Goal: Find specific page/section: Find specific page/section

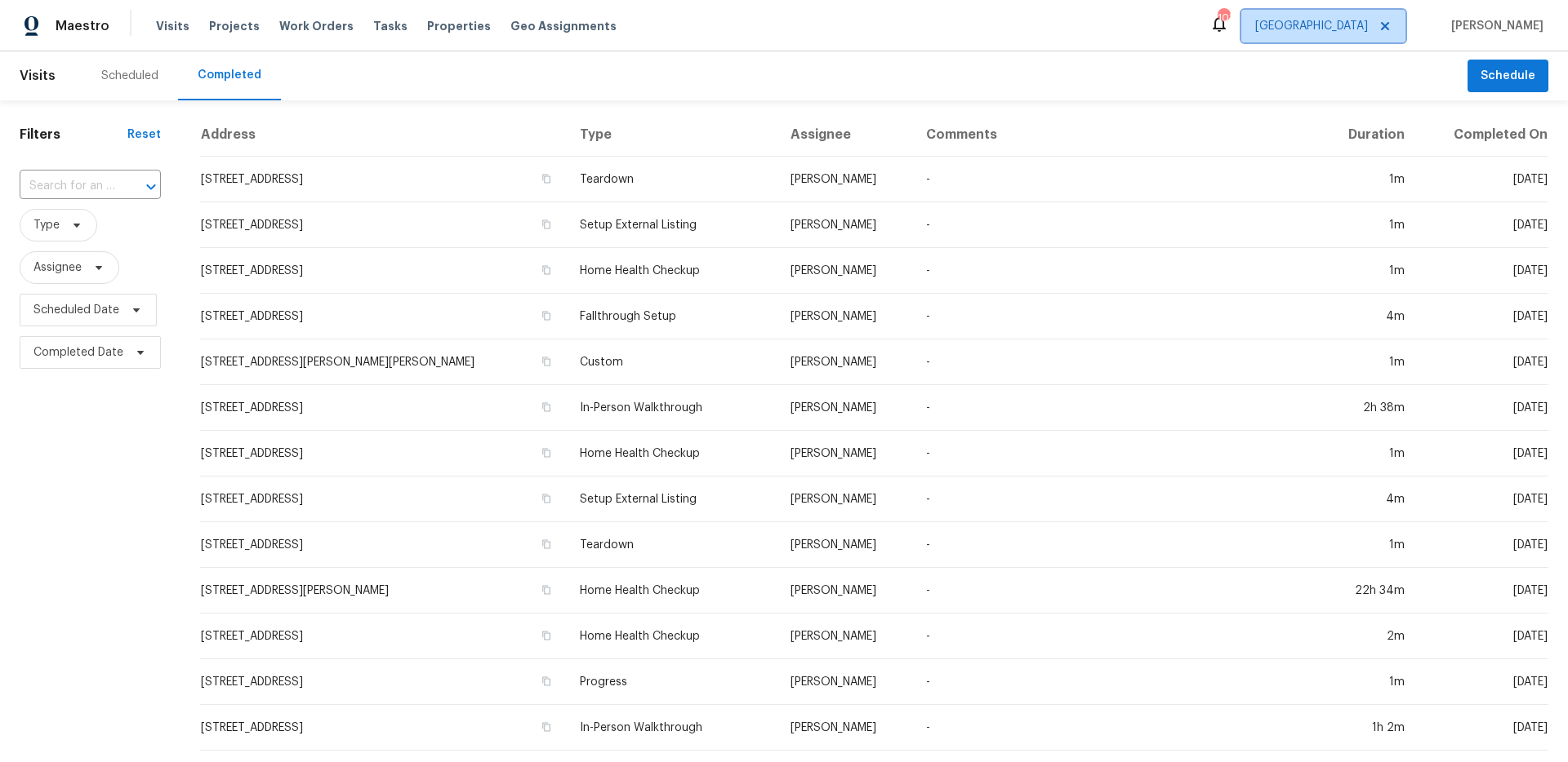
click at [1368, 30] on span "[GEOGRAPHIC_DATA]" at bounding box center [1312, 26] width 112 height 17
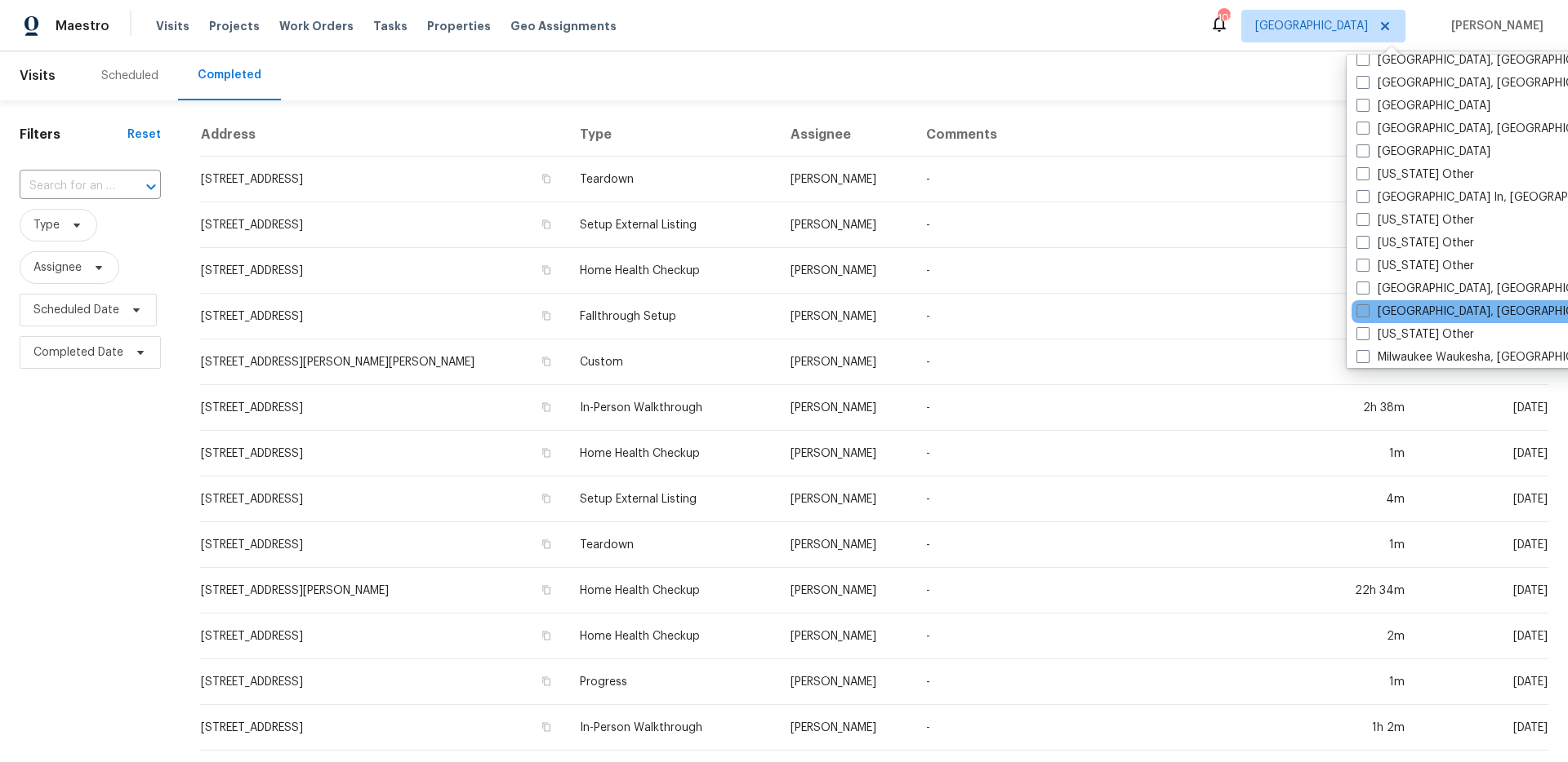
scroll to position [1155, 0]
click at [1371, 304] on label "[GEOGRAPHIC_DATA]" at bounding box center [1423, 312] width 134 height 17
click at [1367, 304] on input "[GEOGRAPHIC_DATA]" at bounding box center [1361, 309] width 11 height 11
checkbox input "true"
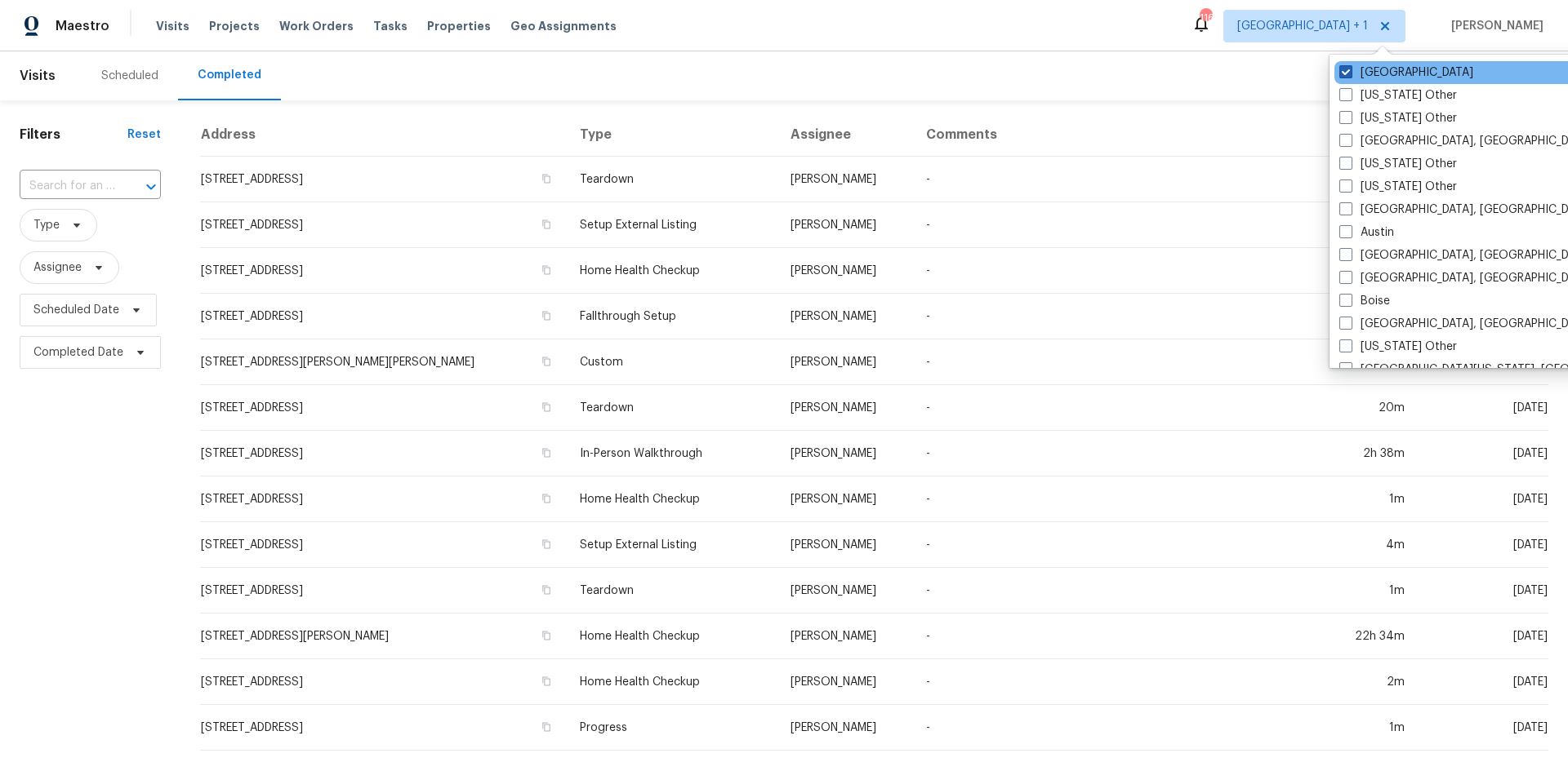
click at [1372, 72] on label "[GEOGRAPHIC_DATA]" at bounding box center [1406, 72] width 134 height 17
click at [1350, 72] on input "[GEOGRAPHIC_DATA]" at bounding box center [1344, 69] width 11 height 11
checkbox input "false"
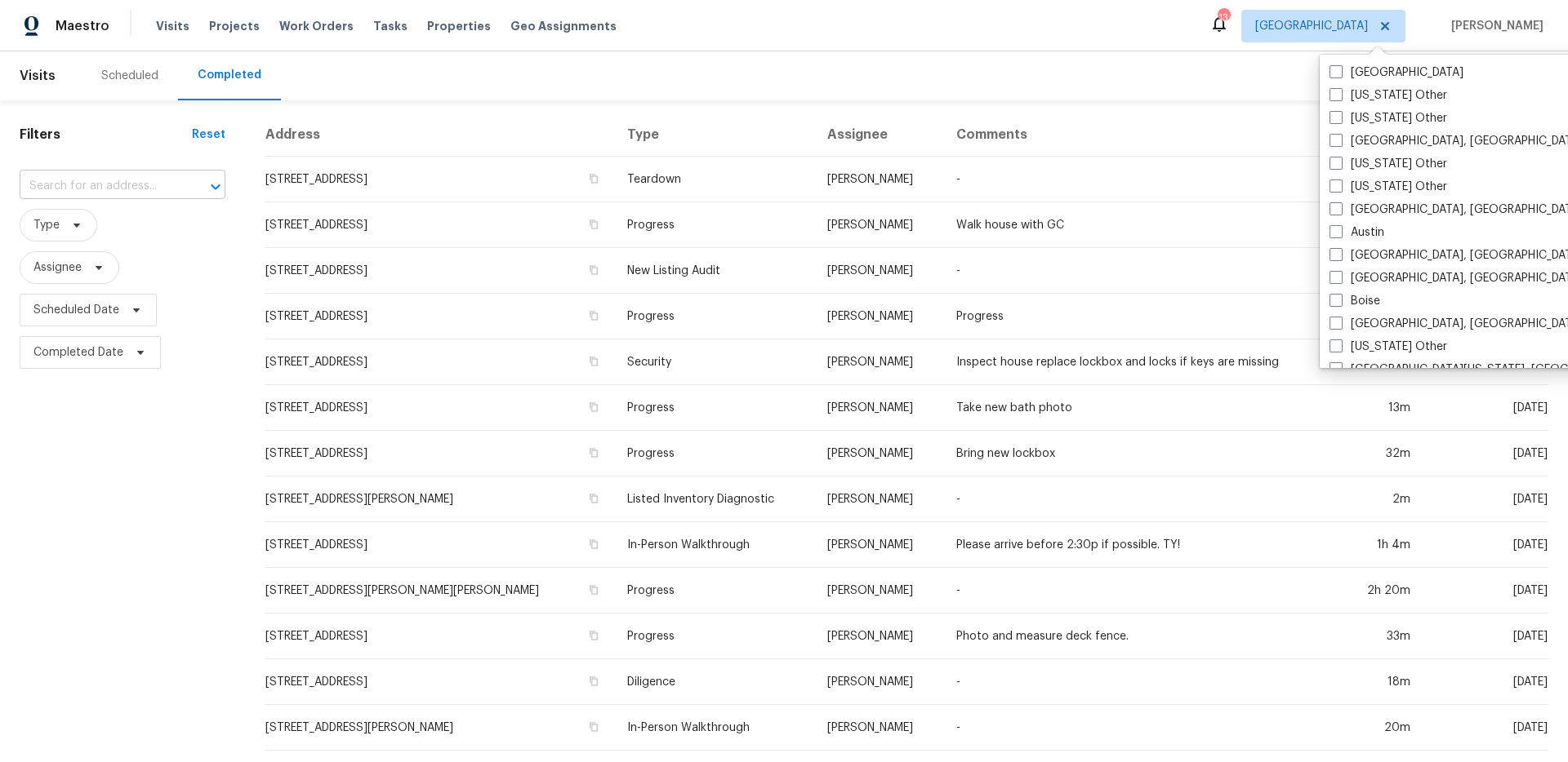
click at [76, 184] on input "text" at bounding box center [100, 186] width 160 height 26
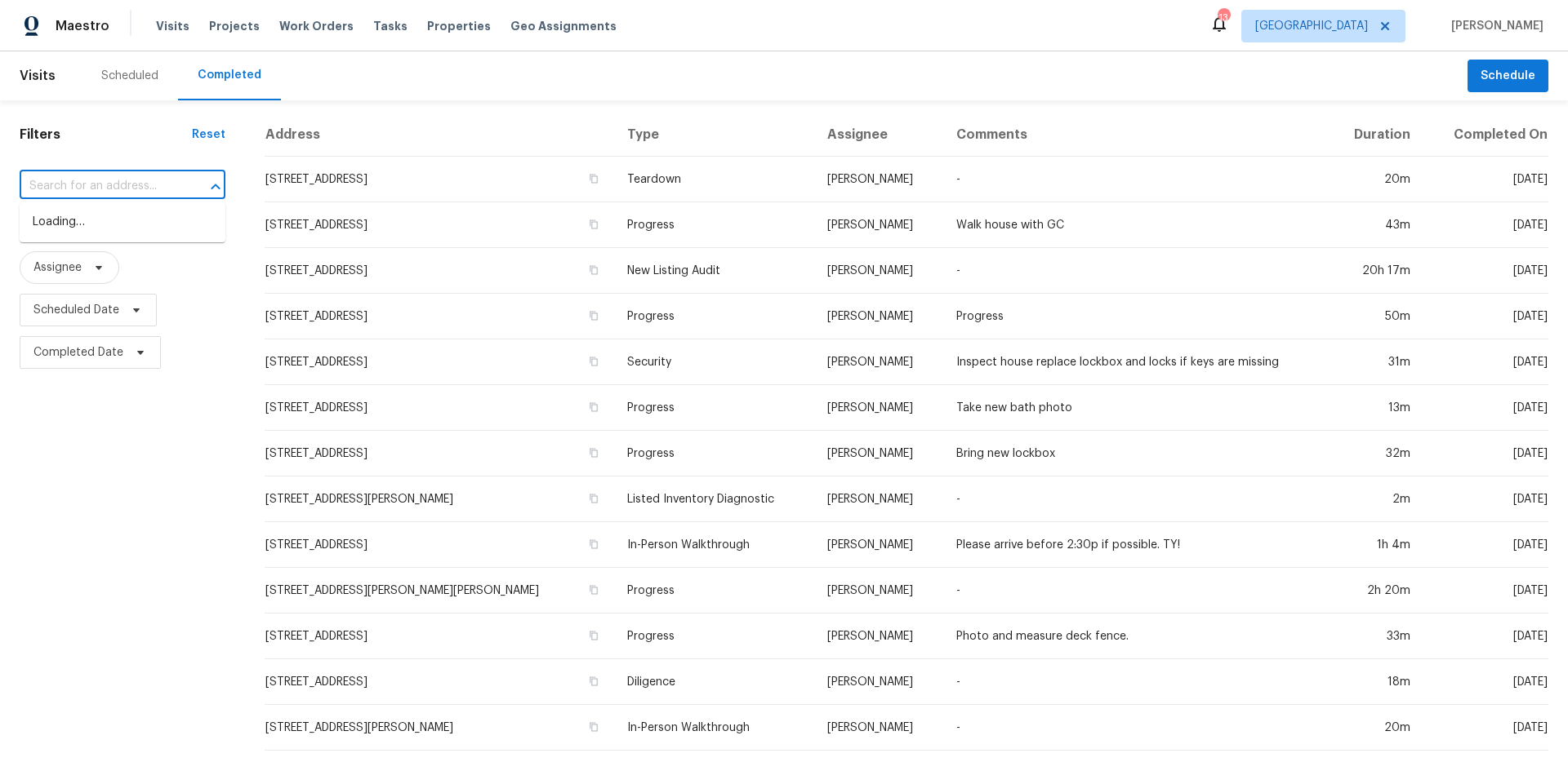
paste input "[STREET_ADDRESS]"
type input "[STREET_ADDRESS]"
click at [106, 225] on li "[STREET_ADDRESS]" at bounding box center [122, 222] width 206 height 27
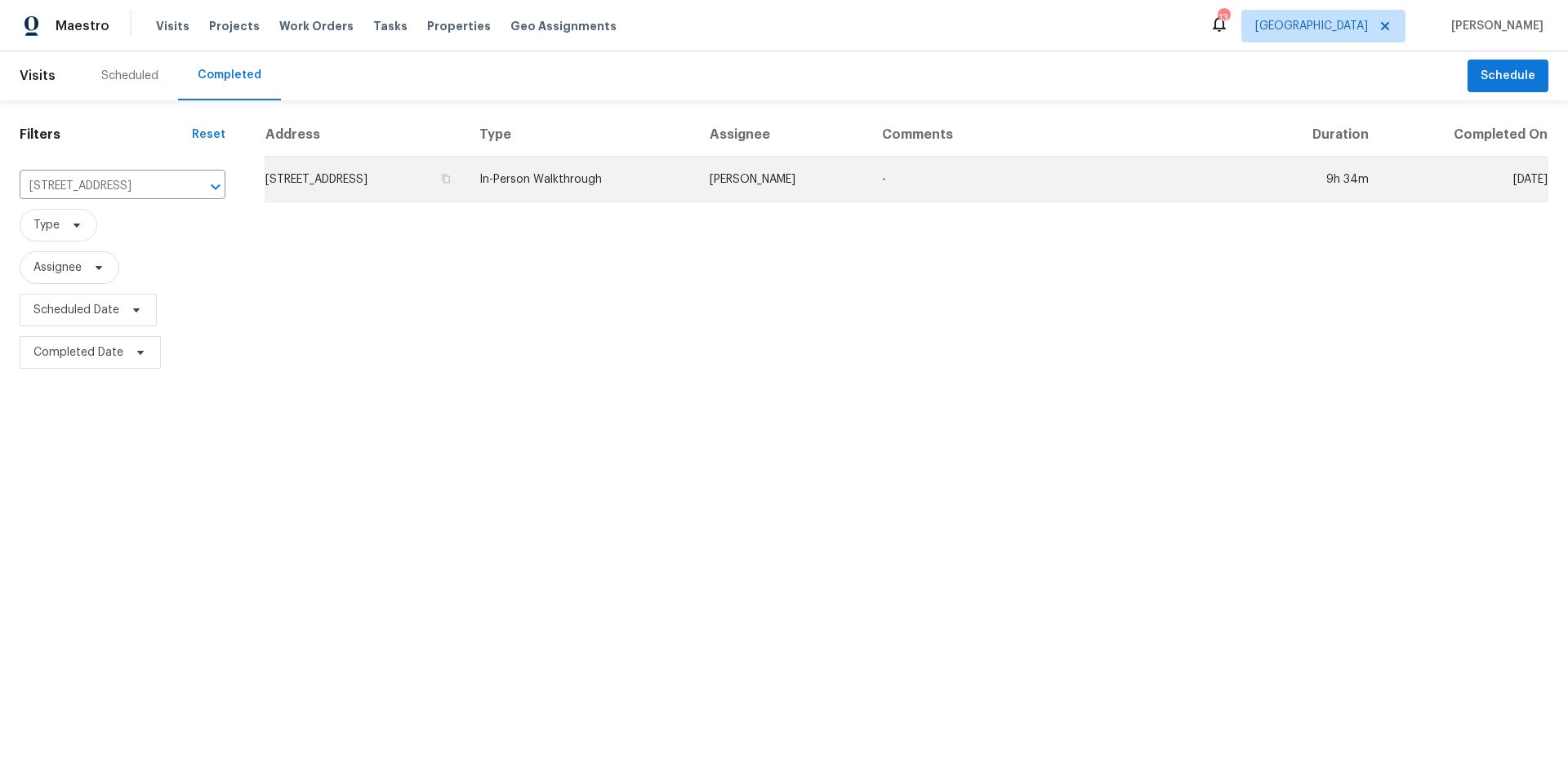
click at [624, 195] on td "In-Person Walkthrough" at bounding box center [581, 179] width 230 height 45
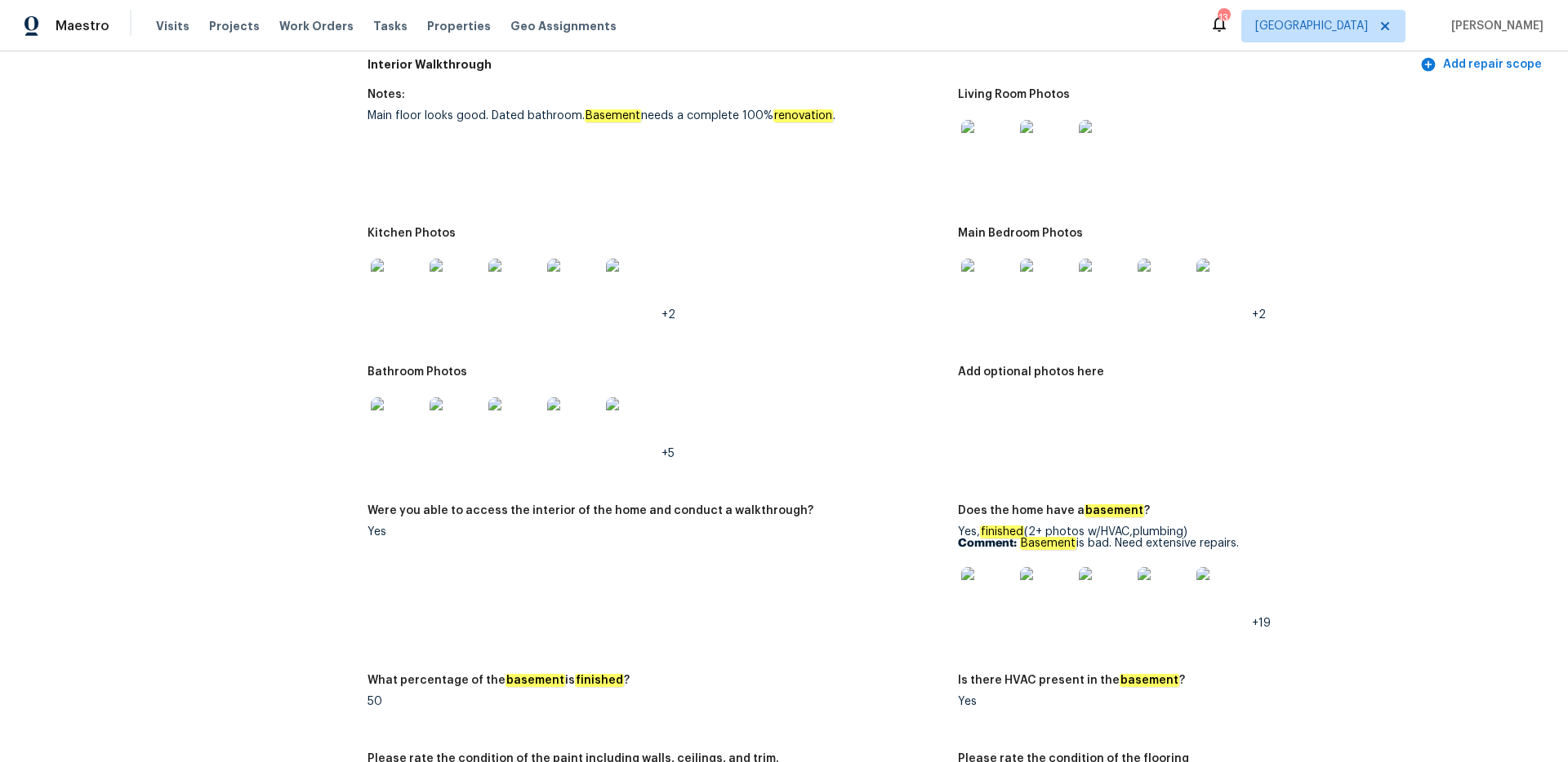
scroll to position [2523, 0]
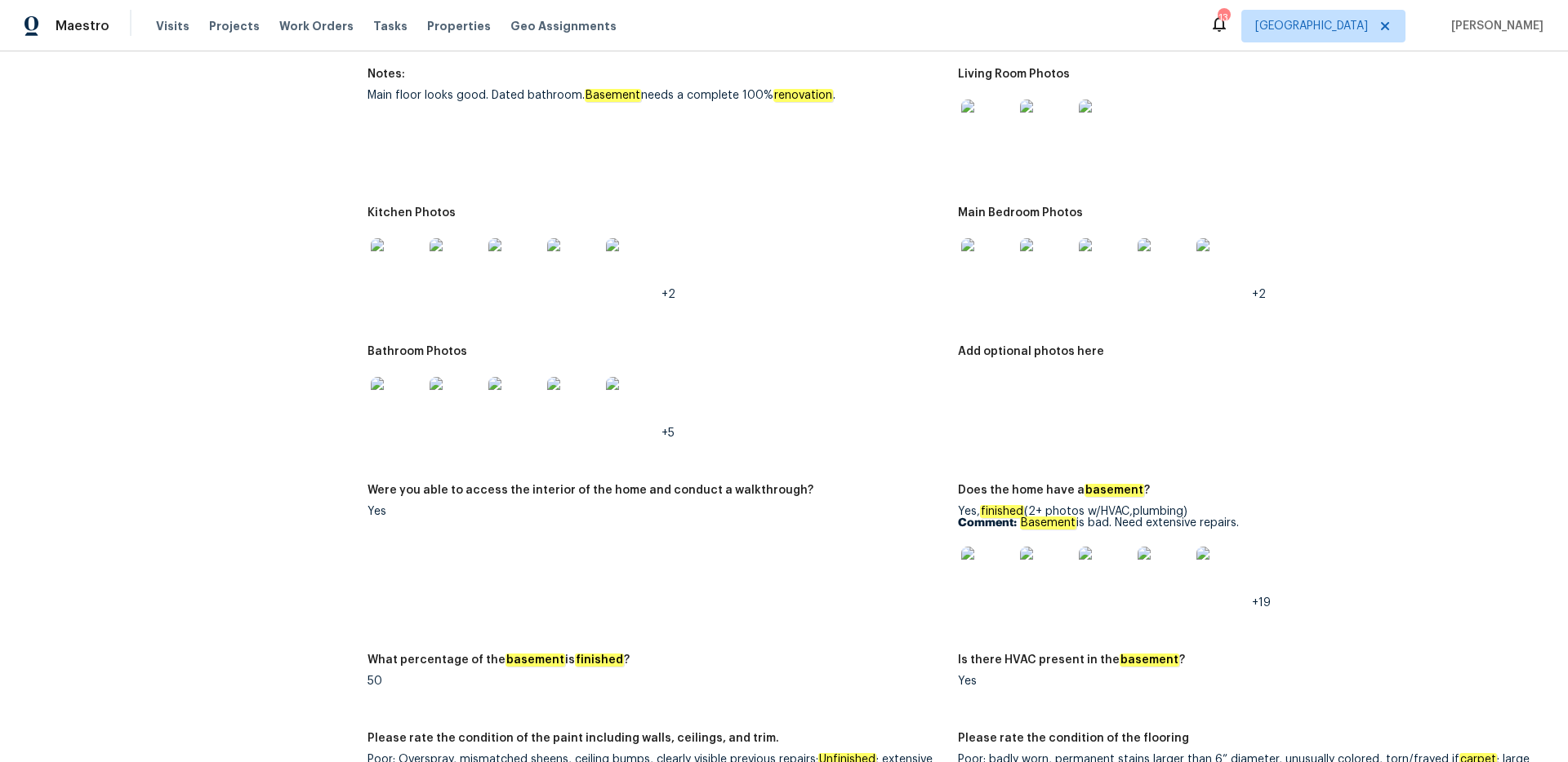
click at [977, 561] on img at bounding box center [987, 573] width 52 height 52
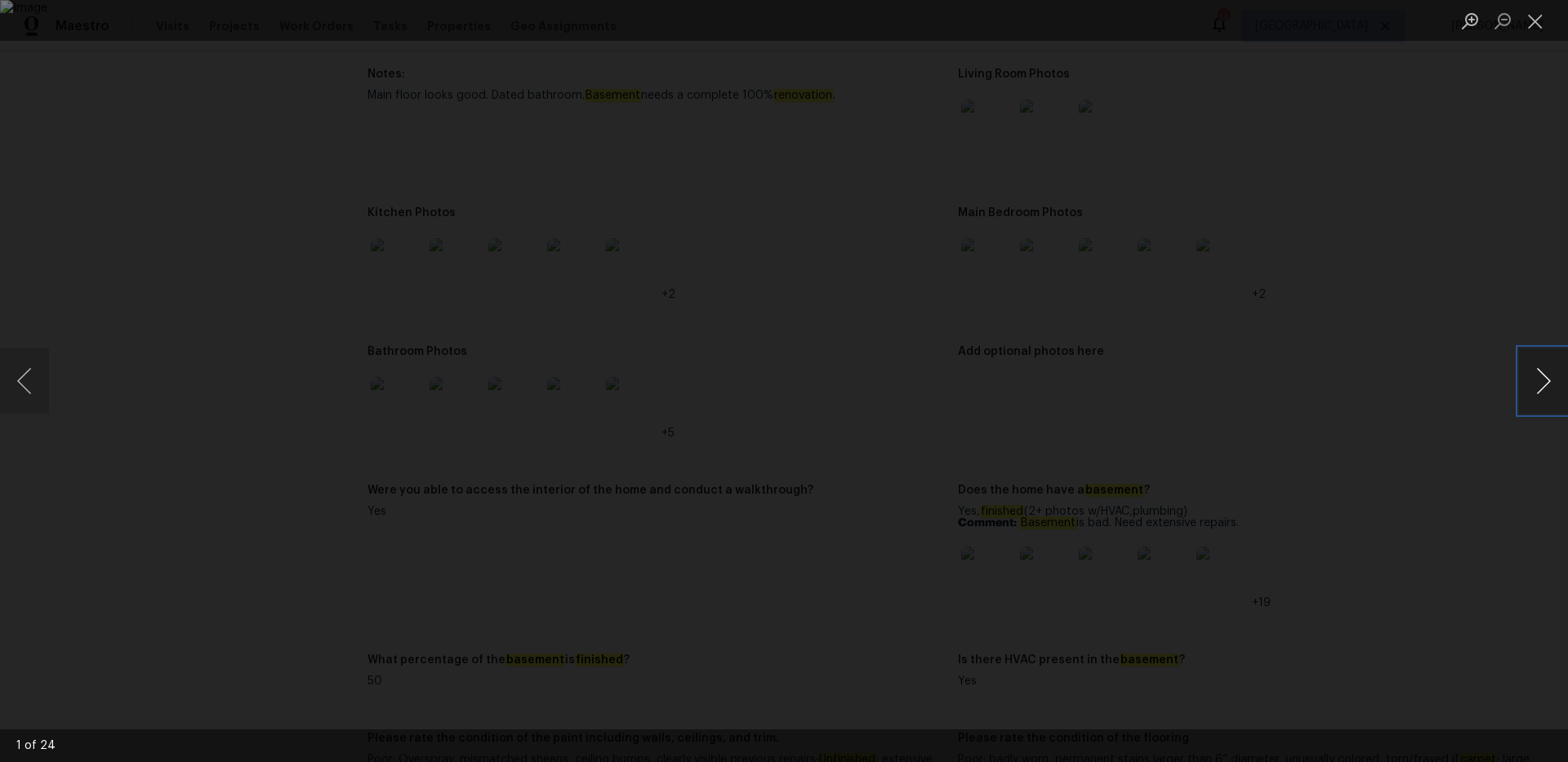
click at [1542, 375] on button "Next image" at bounding box center [1543, 381] width 49 height 65
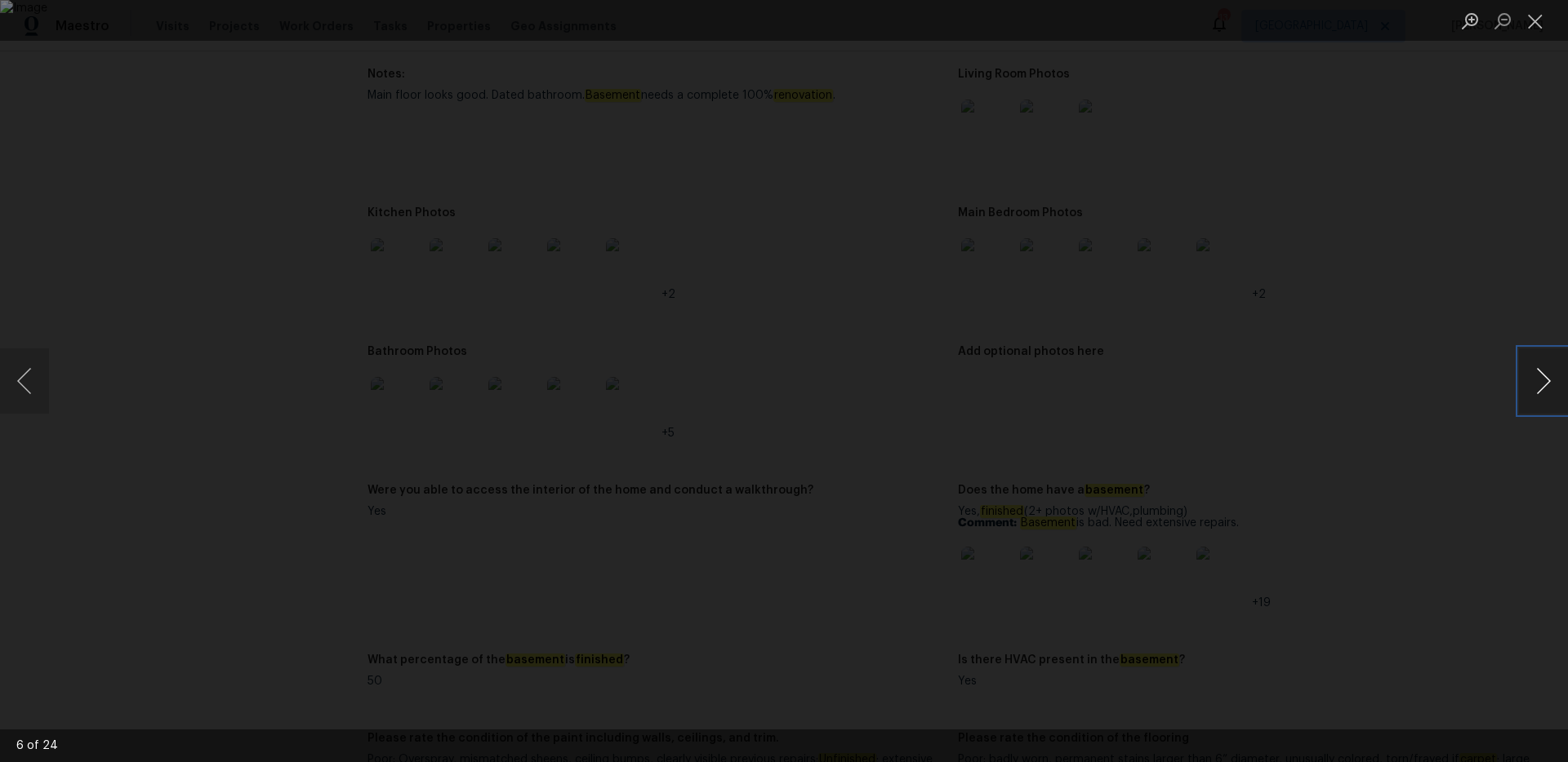
click at [1542, 375] on button "Next image" at bounding box center [1543, 381] width 49 height 65
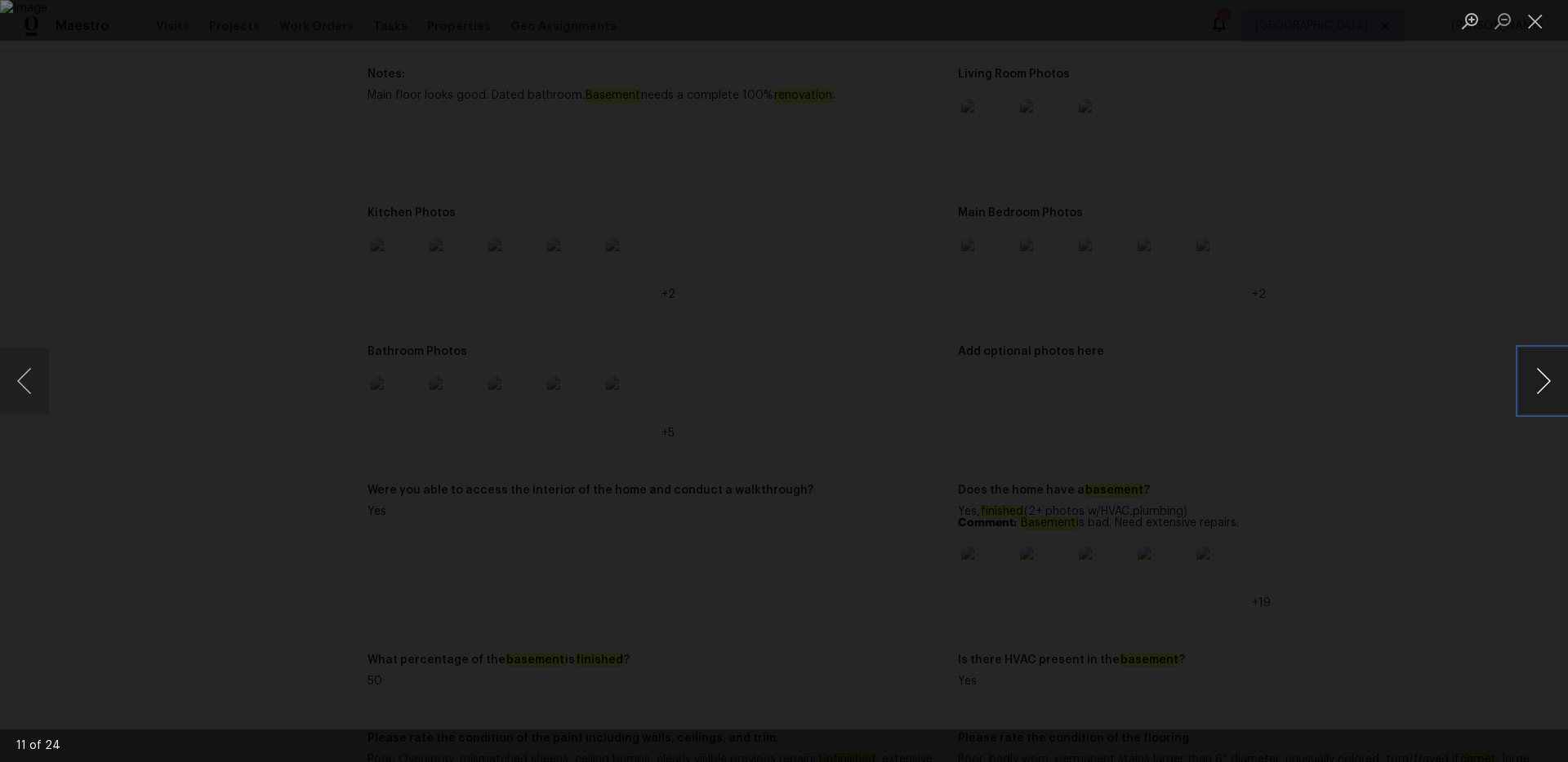
click at [1542, 375] on button "Next image" at bounding box center [1543, 381] width 49 height 65
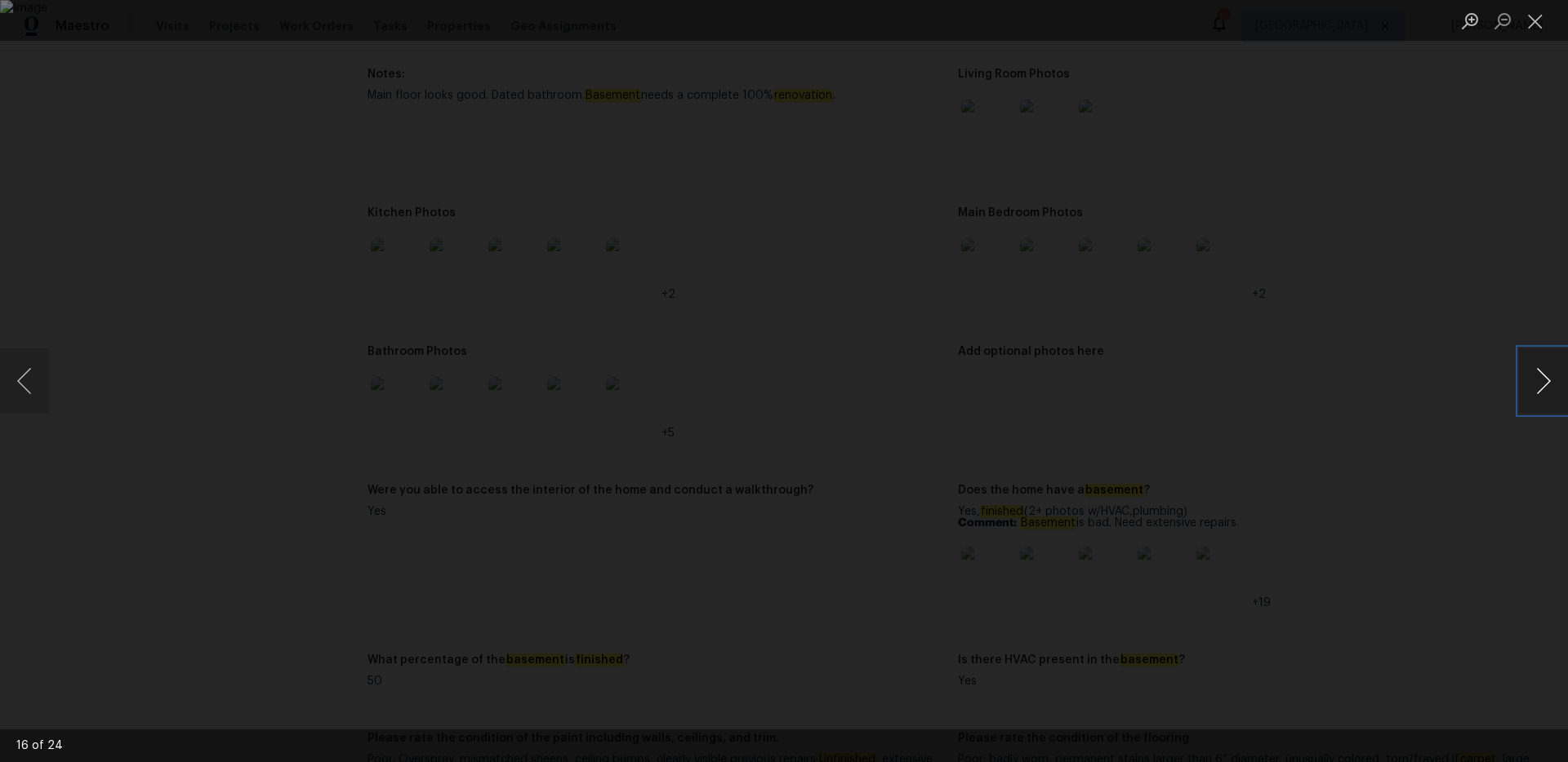
click at [1542, 375] on button "Next image" at bounding box center [1543, 381] width 49 height 65
click at [1534, 21] on button "Close lightbox" at bounding box center [1534, 21] width 33 height 29
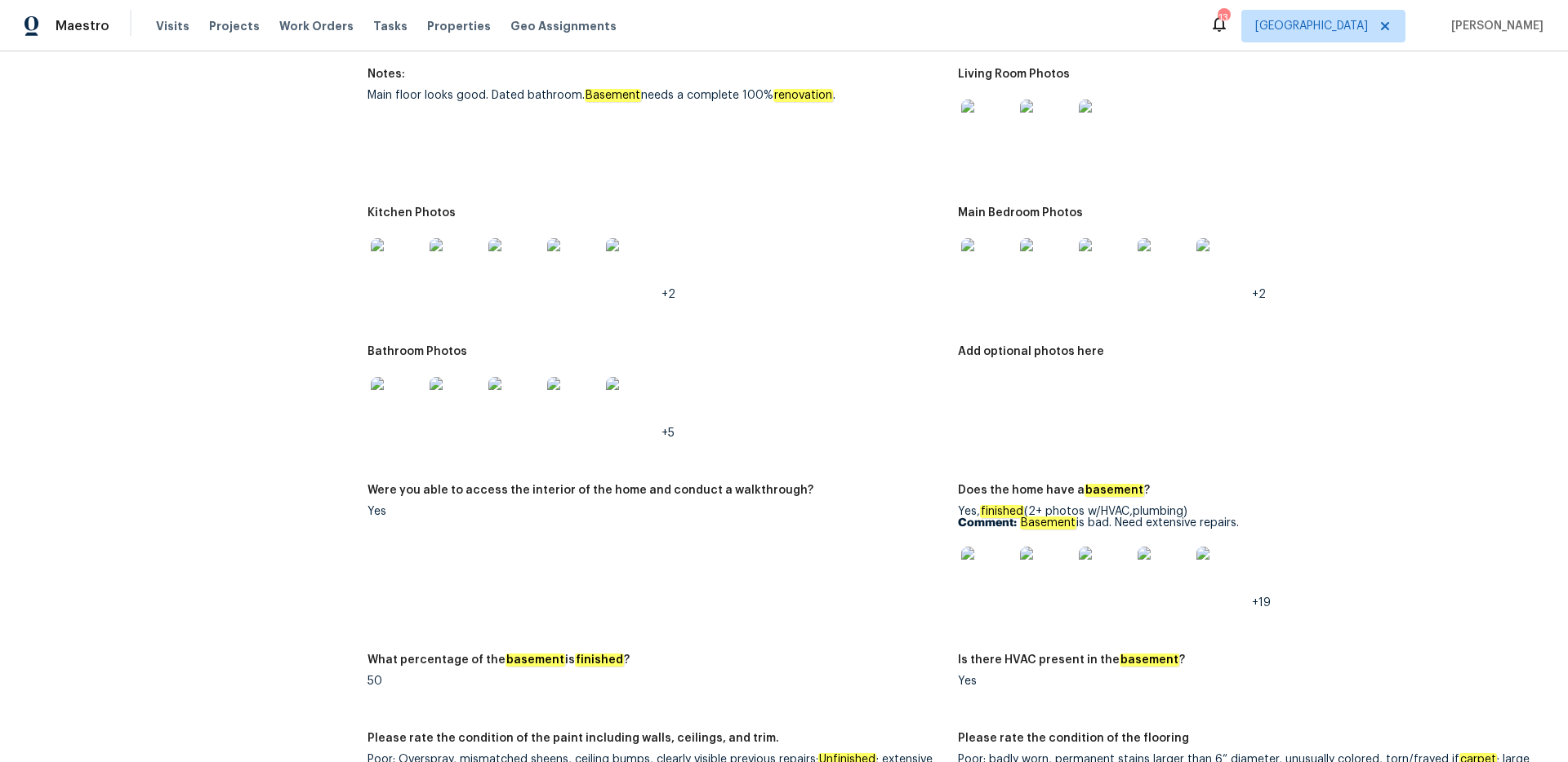
click at [385, 387] on img at bounding box center [396, 403] width 52 height 52
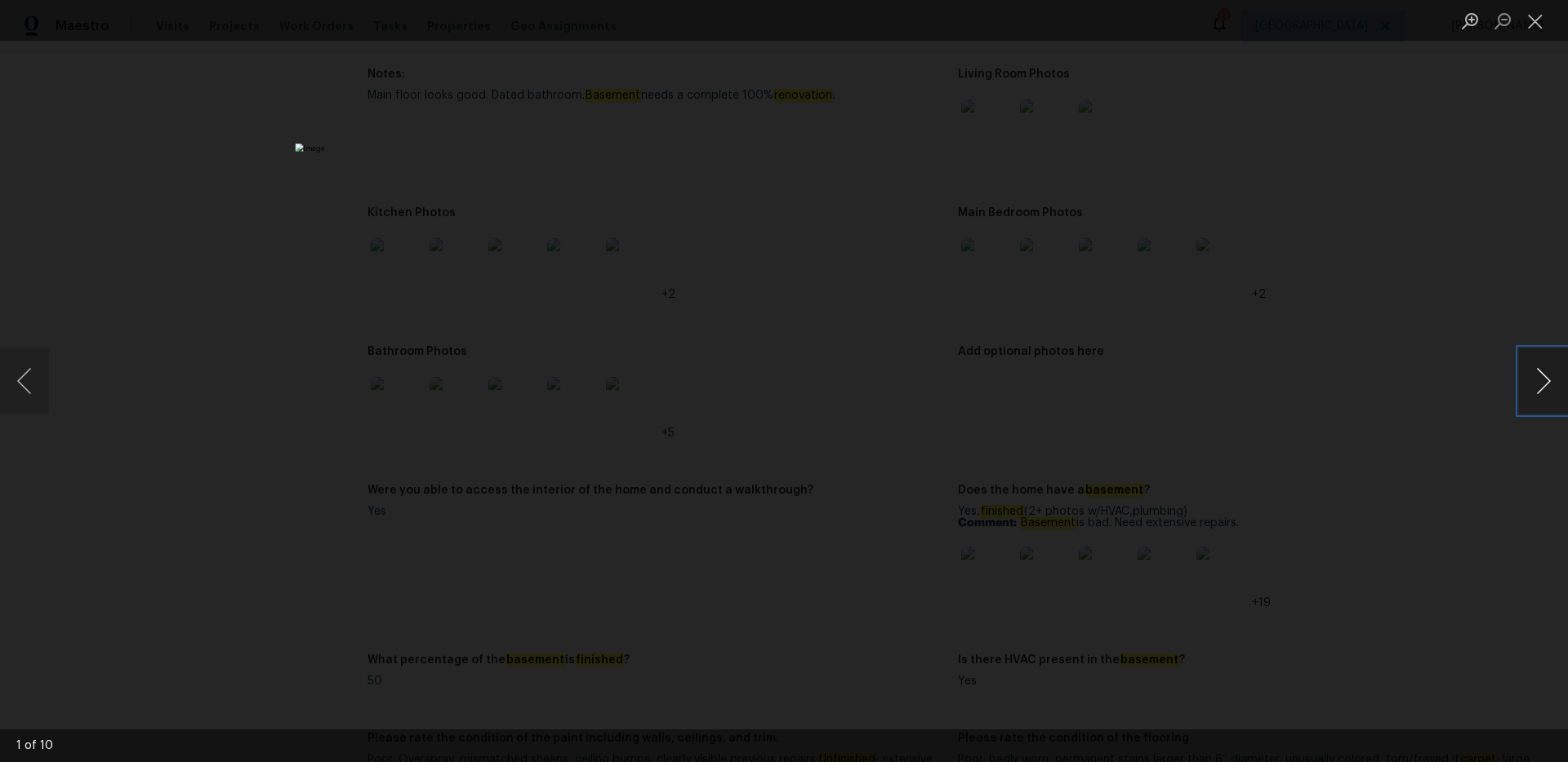
click at [1535, 381] on button "Next image" at bounding box center [1543, 381] width 49 height 65
click at [1535, 24] on button "Close lightbox" at bounding box center [1534, 21] width 33 height 29
